Goal: Task Accomplishment & Management: Complete application form

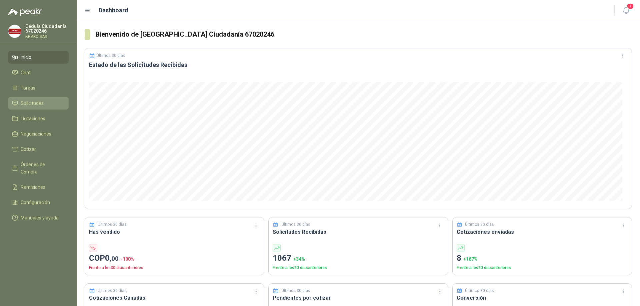
click at [40, 105] on span "Solicitudes" at bounding box center [32, 103] width 23 height 7
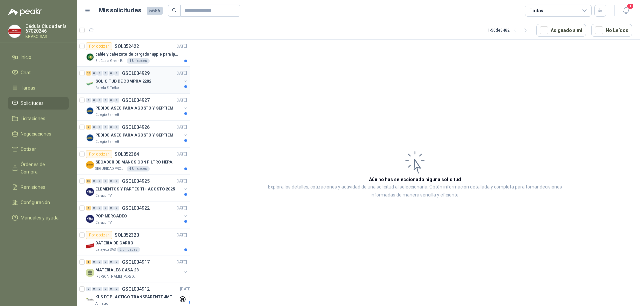
click at [117, 86] on p "Panela El Trébol" at bounding box center [107, 87] width 24 height 5
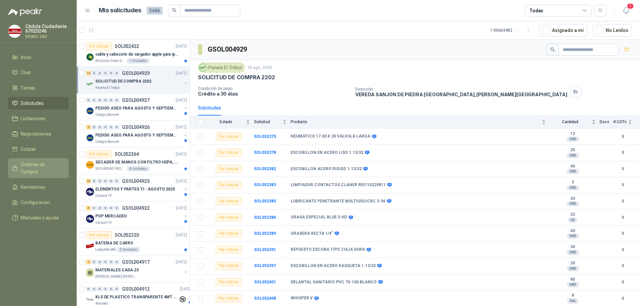
click at [57, 164] on span "Órdenes de Compra" at bounding box center [42, 168] width 42 height 15
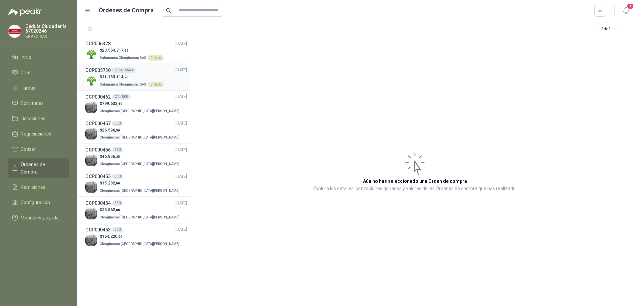
click at [115, 81] on p "Salamanca Oleaginosas SAS Directo" at bounding box center [132, 83] width 64 height 7
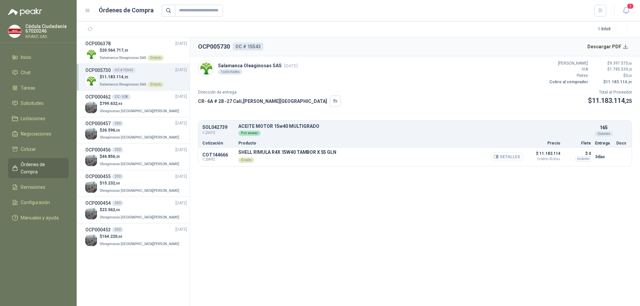
click at [508, 158] on button "Detalles" at bounding box center [507, 156] width 31 height 9
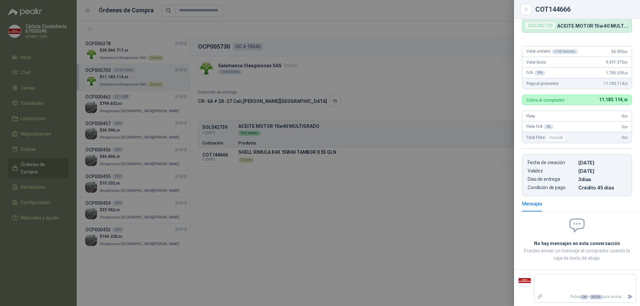
scroll to position [41, 0]
click at [540, 298] on icon "Adjuntar archivos" at bounding box center [540, 296] width 5 height 5
click at [0, 0] on input "file" at bounding box center [0, 0] width 0 height 0
click at [117, 50] on div at bounding box center [320, 153] width 640 height 306
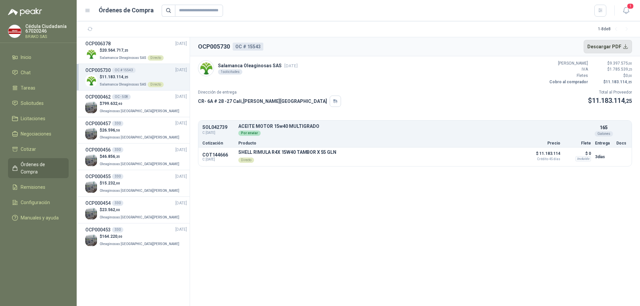
click at [625, 47] on button "Descargar PDF" at bounding box center [608, 46] width 49 height 13
click at [123, 54] on p "Salamanca Oleaginosas SAS Directo" at bounding box center [132, 57] width 64 height 7
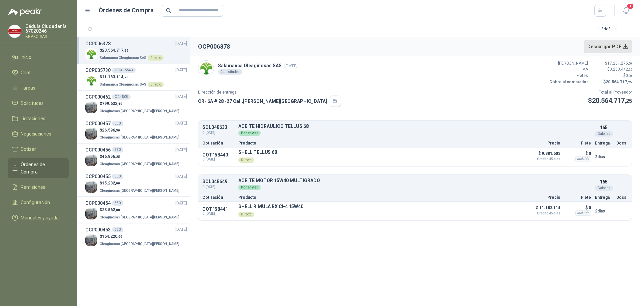
click at [626, 48] on button "Descargar PDF" at bounding box center [608, 46] width 49 height 13
click at [41, 165] on span "Órdenes de Compra" at bounding box center [42, 168] width 42 height 15
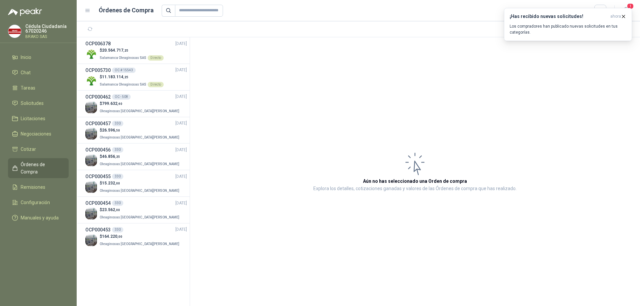
click at [41, 165] on span "Órdenes de Compra" at bounding box center [42, 168] width 42 height 15
click at [40, 162] on span "Órdenes de Compra" at bounding box center [42, 168] width 42 height 15
click at [36, 149] on li "Cotizar" at bounding box center [38, 149] width 53 height 7
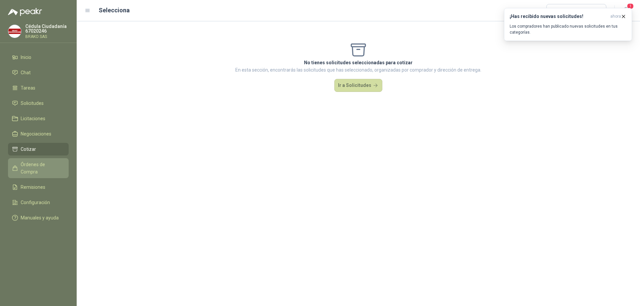
click at [37, 167] on span "Órdenes de Compra" at bounding box center [42, 168] width 42 height 15
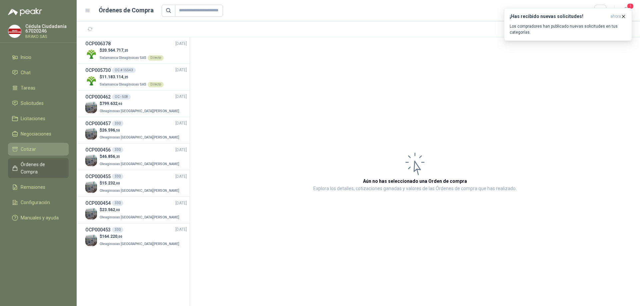
click at [32, 150] on span "Cotizar" at bounding box center [28, 149] width 15 height 7
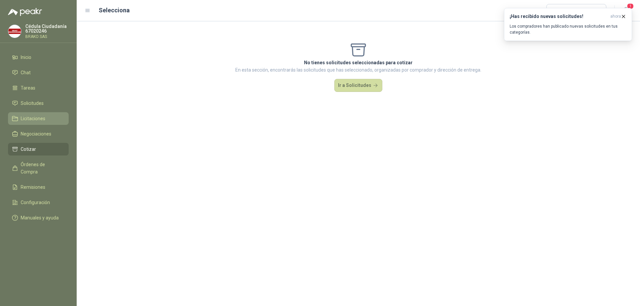
click at [25, 117] on span "Licitaciones" at bounding box center [33, 118] width 25 height 7
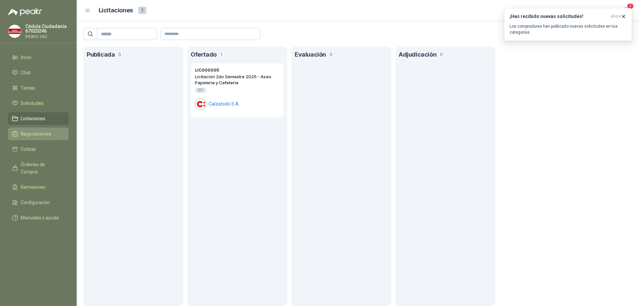
click at [35, 135] on span "Negociaciones" at bounding box center [36, 133] width 31 height 7
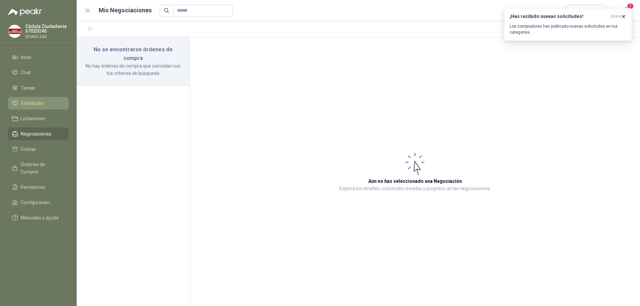
click at [46, 106] on li "Solicitudes" at bounding box center [38, 103] width 53 height 7
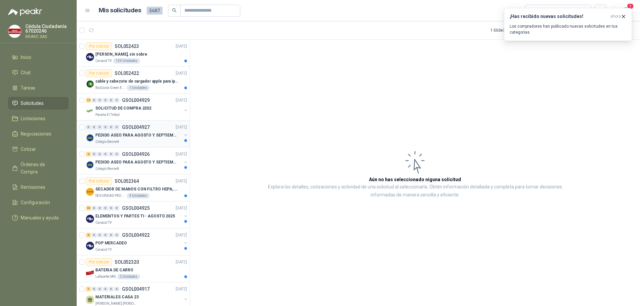
click at [126, 138] on p "PEDIDO ASEO PARA AGOSTO Y SEPTIEMBRE 2" at bounding box center [136, 135] width 83 height 6
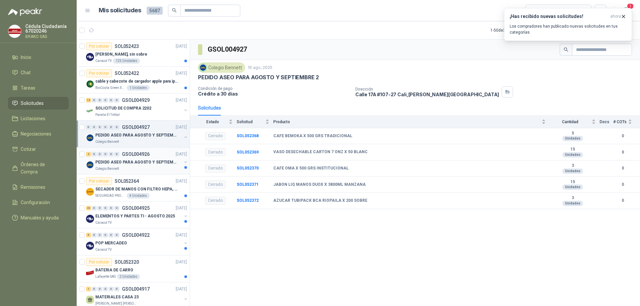
click at [155, 166] on div "Colegio Bennett" at bounding box center [138, 168] width 86 height 5
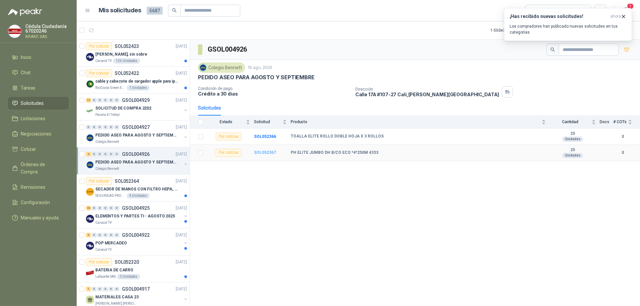
click at [265, 153] on b "SOL052367" at bounding box center [265, 152] width 22 height 5
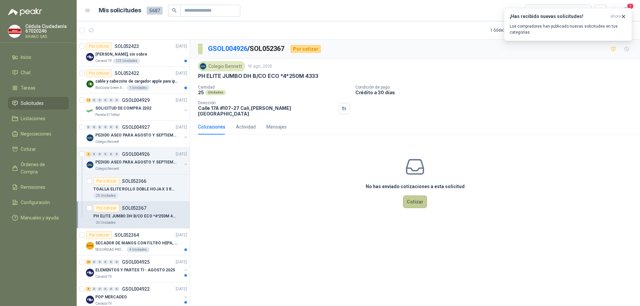
click at [416, 196] on button "Cotizar" at bounding box center [415, 202] width 24 height 13
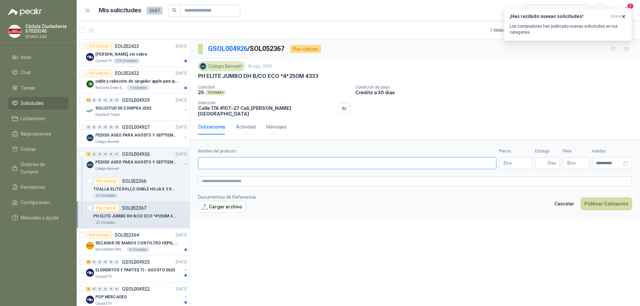
click at [215, 159] on input "Nombre del producto" at bounding box center [347, 163] width 298 height 12
drag, startPoint x: 215, startPoint y: 159, endPoint x: 220, endPoint y: 162, distance: 6.0
paste input "**********"
type input "**********"
click at [315, 181] on textarea at bounding box center [415, 182] width 434 height 10
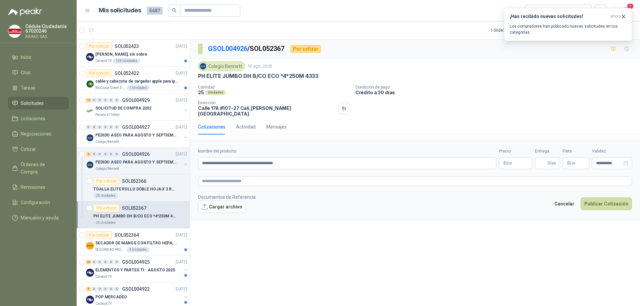
click at [515, 157] on p "$ 0 ,00" at bounding box center [515, 163] width 33 height 12
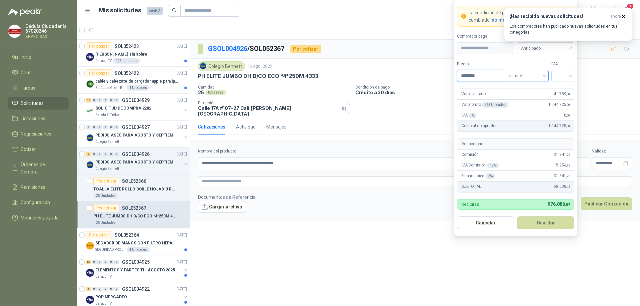
click at [544, 75] on span "Unitario" at bounding box center [526, 76] width 37 height 10
type input "********"
click at [531, 91] on div "Unitario" at bounding box center [526, 89] width 34 height 7
click at [570, 74] on div at bounding box center [562, 76] width 23 height 12
click at [564, 89] on div "19%" at bounding box center [563, 89] width 12 height 7
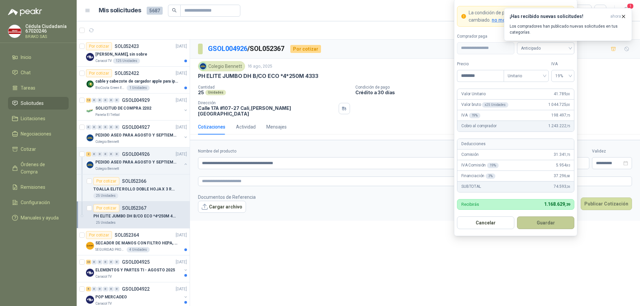
click at [547, 224] on button "Guardar" at bounding box center [545, 223] width 57 height 13
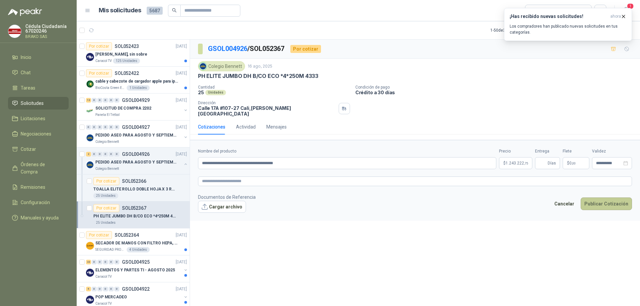
click at [603, 200] on button "Publicar Cotización" at bounding box center [606, 204] width 51 height 13
type input "*"
click at [213, 177] on textarea at bounding box center [415, 182] width 434 height 10
paste textarea "**********"
type textarea "**********"
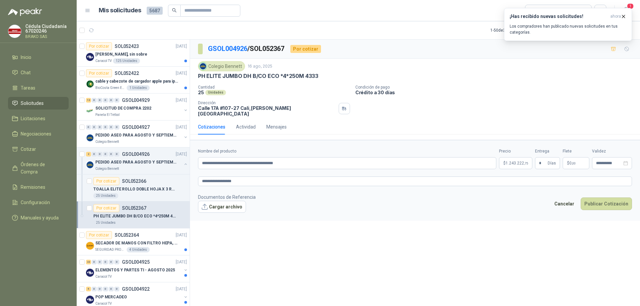
click at [327, 213] on form "**********" at bounding box center [415, 180] width 450 height 81
click at [592, 199] on button "Publicar Cotización" at bounding box center [606, 204] width 51 height 13
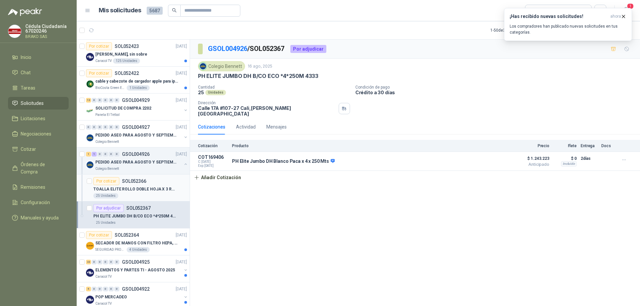
click at [133, 186] on div "TOALLA ELITE ROLLO DOBLE HOJA X 3 ROLLOS" at bounding box center [140, 189] width 94 height 8
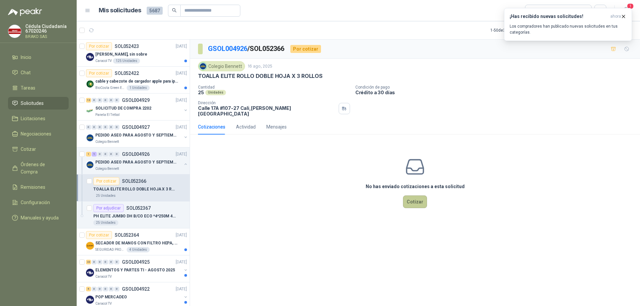
click at [414, 198] on button "Cotizar" at bounding box center [415, 202] width 24 height 13
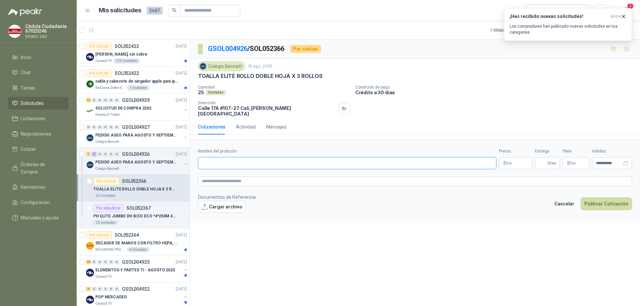
click at [213, 158] on input "Nombre del producto" at bounding box center [347, 163] width 298 height 12
paste input "**********"
type input "**********"
click at [295, 184] on form "**********" at bounding box center [415, 180] width 450 height 81
click at [513, 157] on body "Cédula Ciudadanía 67020246 BRAKO SAS Inicio Chat Tareas Solicitudes Licitacione…" at bounding box center [320, 153] width 640 height 306
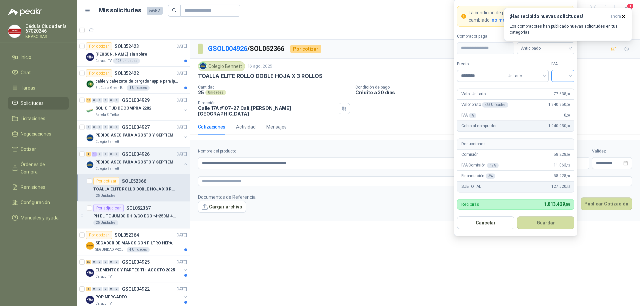
type input "********"
click at [567, 76] on input "search" at bounding box center [562, 75] width 15 height 10
click at [566, 88] on div "19%" at bounding box center [563, 89] width 12 height 7
click at [535, 224] on button "Guardar" at bounding box center [545, 223] width 57 height 13
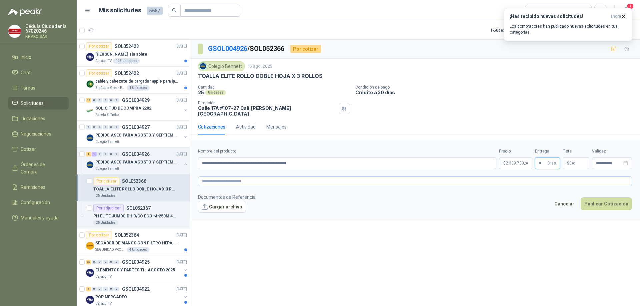
type input "*"
click at [237, 179] on textarea at bounding box center [415, 182] width 434 height 10
paste textarea "**********"
type textarea "**********"
click at [340, 199] on footer "Documentos de Referencia Cargar archivo Cancelar Publicar Cotización" at bounding box center [415, 203] width 434 height 19
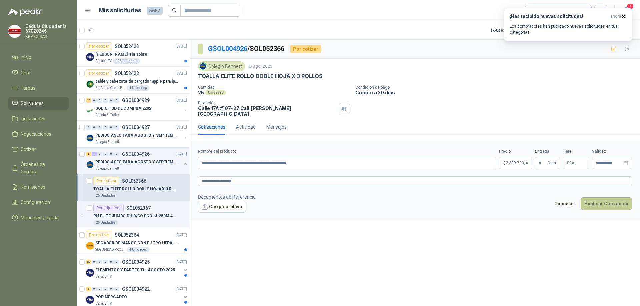
click at [606, 199] on button "Publicar Cotización" at bounding box center [606, 204] width 51 height 13
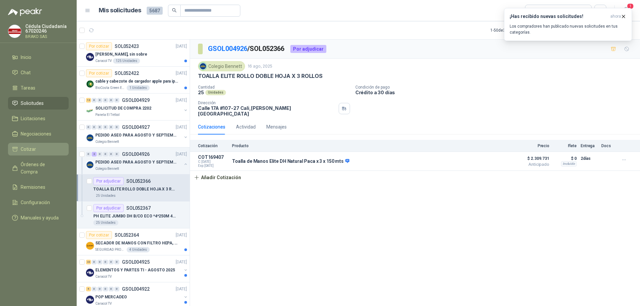
click at [42, 151] on li "Cotizar" at bounding box center [38, 149] width 53 height 7
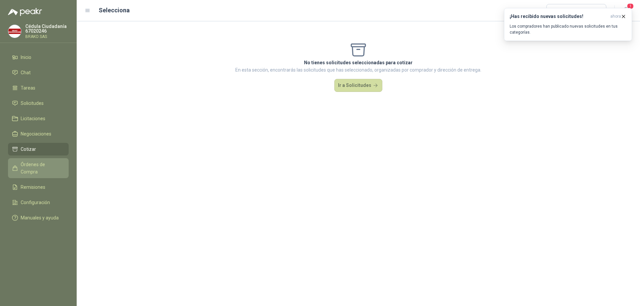
click at [47, 167] on span "Órdenes de Compra" at bounding box center [42, 168] width 42 height 15
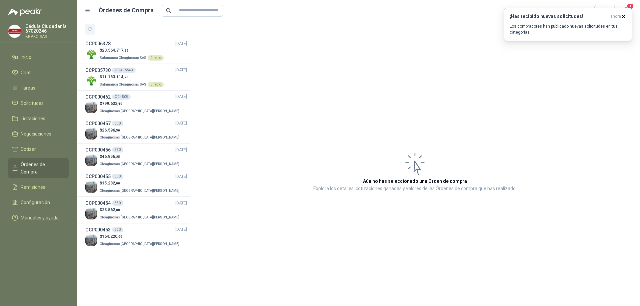
click at [93, 29] on icon "button" at bounding box center [90, 29] width 6 height 6
click at [92, 29] on icon "button" at bounding box center [90, 29] width 6 height 6
click at [46, 164] on span "Órdenes de Compra" at bounding box center [42, 168] width 42 height 15
click at [44, 134] on span "Negociaciones" at bounding box center [36, 133] width 31 height 7
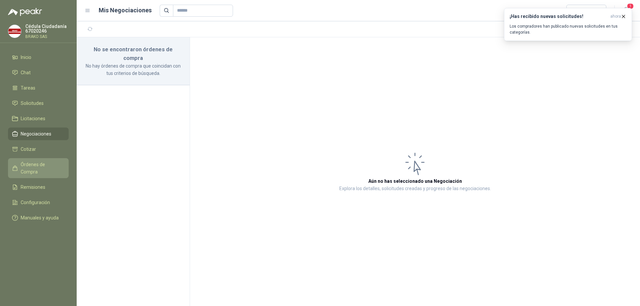
click at [48, 164] on span "Órdenes de Compra" at bounding box center [42, 168] width 42 height 15
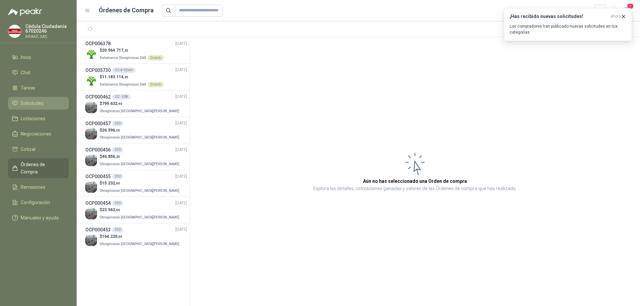
click at [36, 101] on span "Solicitudes" at bounding box center [32, 103] width 23 height 7
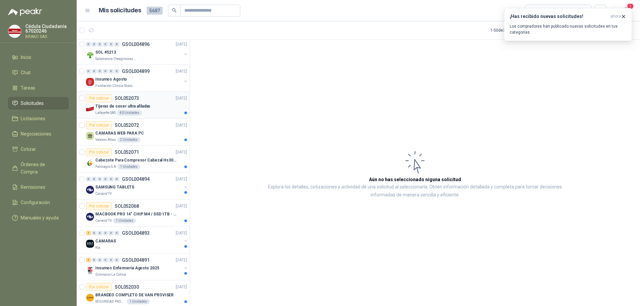
scroll to position [633, 0]
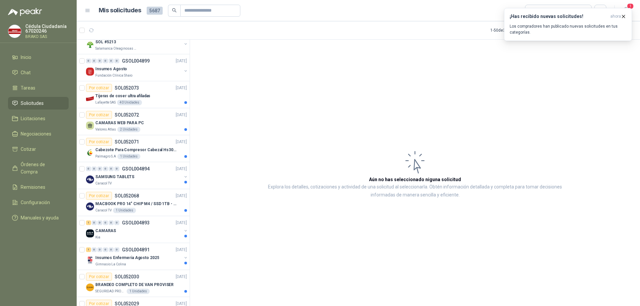
click at [38, 101] on span "Solicitudes" at bounding box center [32, 103] width 23 height 7
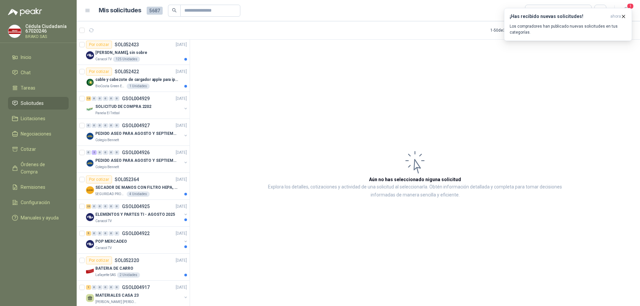
scroll to position [0, 0]
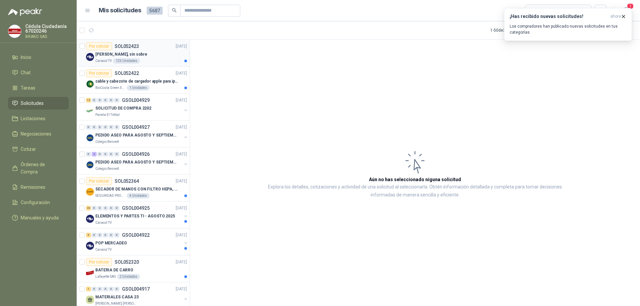
click at [133, 49] on div "Por cotizar SOL052423" at bounding box center [112, 46] width 53 height 8
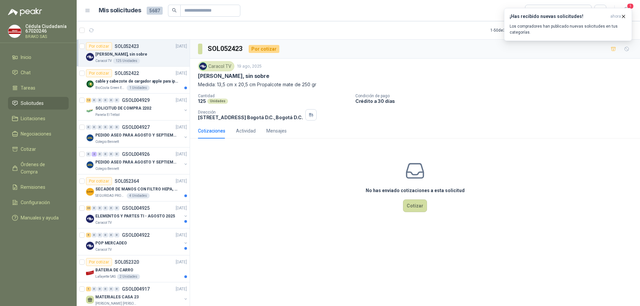
click at [35, 102] on span "Solicitudes" at bounding box center [32, 103] width 23 height 7
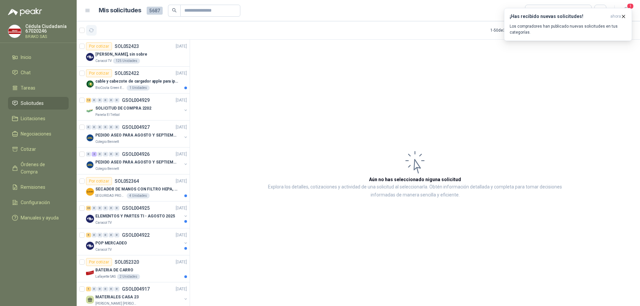
click at [90, 28] on icon "button" at bounding box center [92, 31] width 6 height 6
click at [123, 138] on p "PEDIDO ASEO PARA AGOSTO Y SEPTIEMBRE 2" at bounding box center [136, 135] width 83 height 6
